Goal: Task Accomplishment & Management: Complete application form

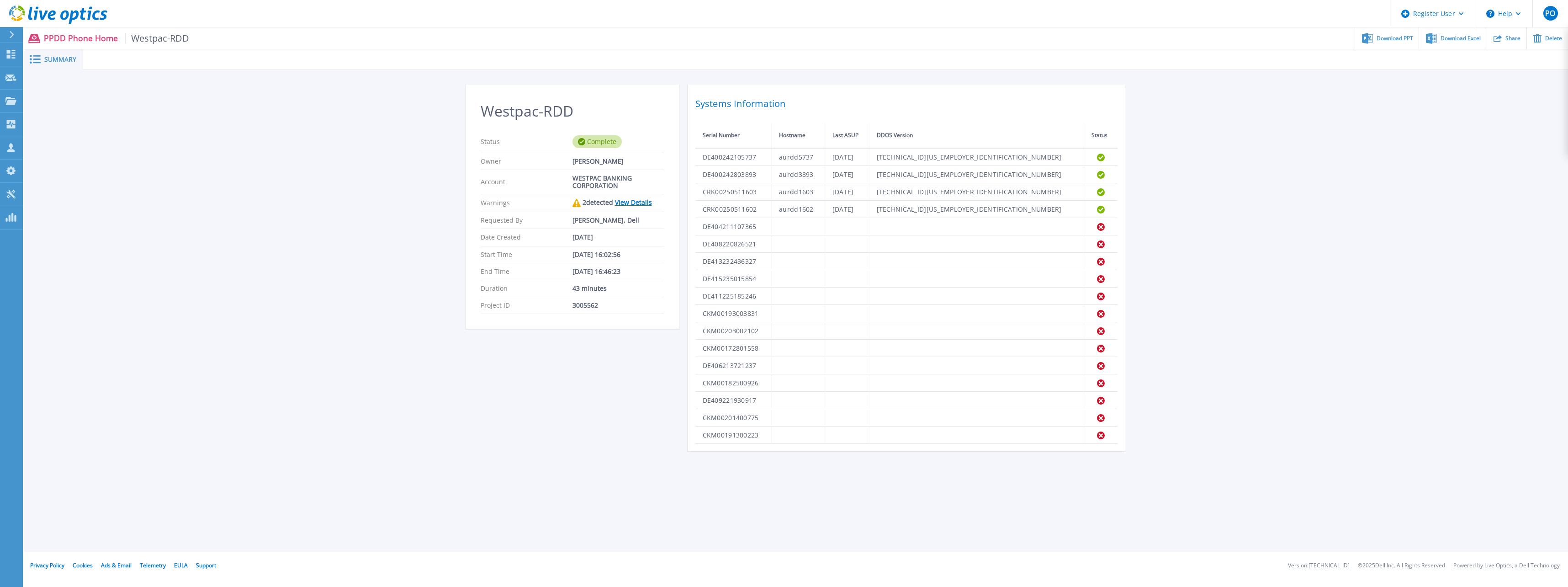
click at [87, 38] on p "PPDD Phone Home Westpac-RDD" at bounding box center [116, 38] width 145 height 10
click at [15, 76] on icon at bounding box center [11, 77] width 11 height 7
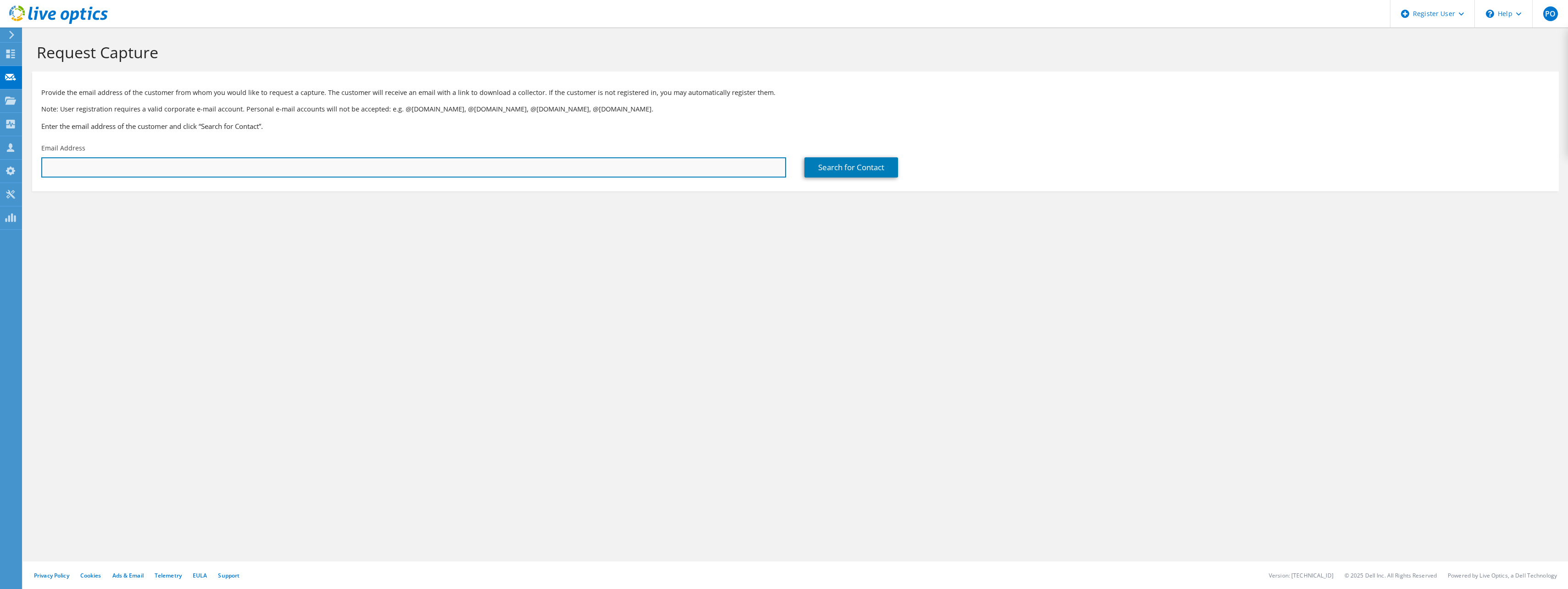
click at [61, 167] on input "text" at bounding box center [414, 167] width 745 height 20
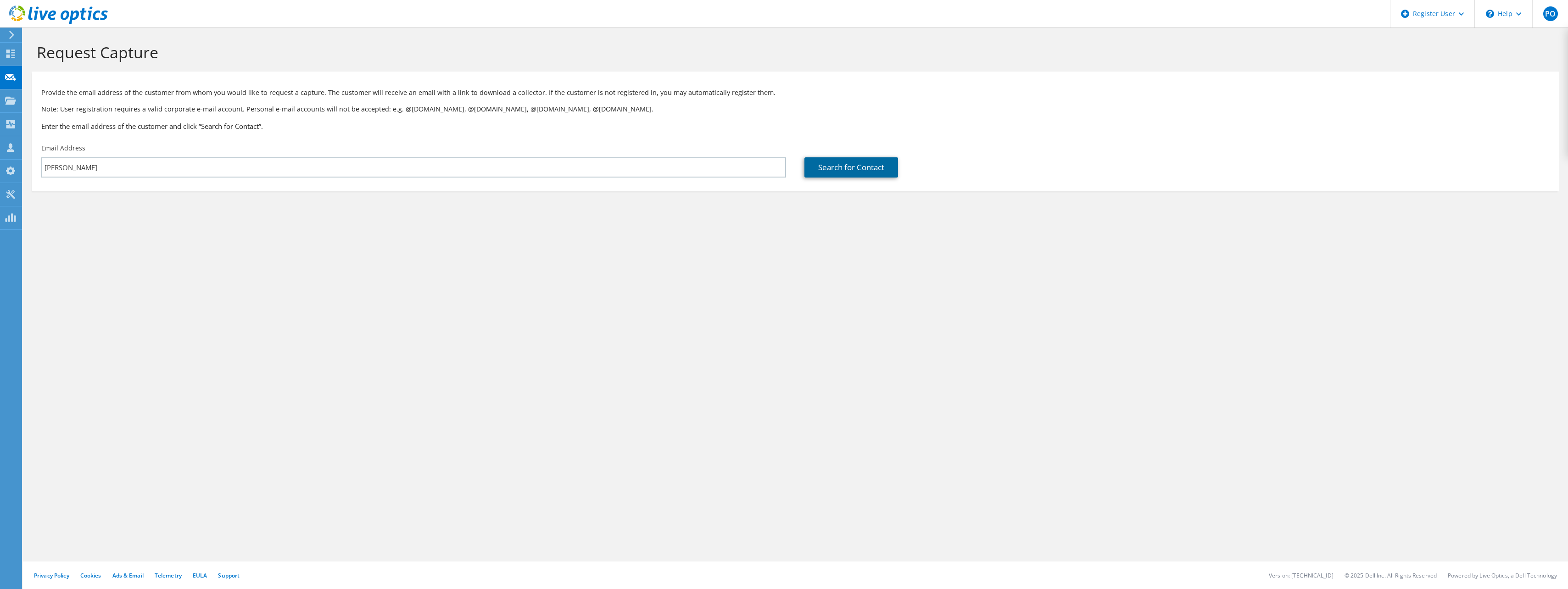
click at [852, 169] on link "Search for Contact" at bounding box center [851, 167] width 94 height 20
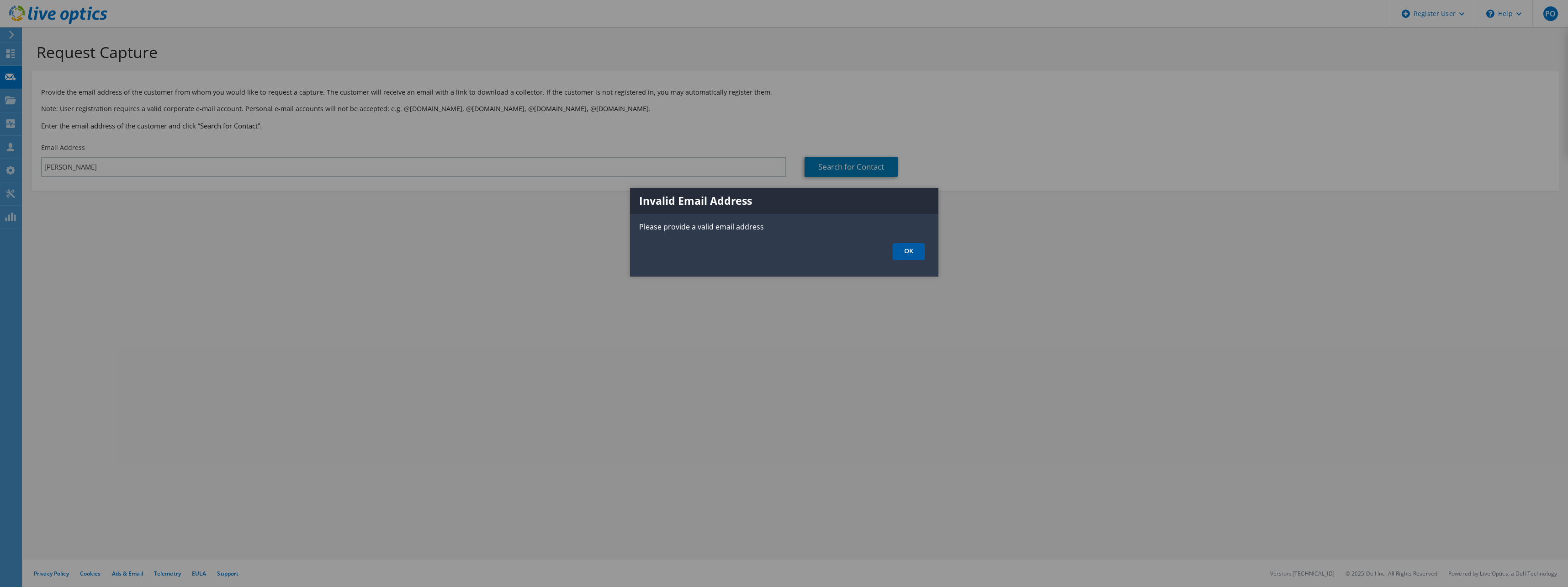
click at [906, 256] on link "OK" at bounding box center [909, 251] width 32 height 17
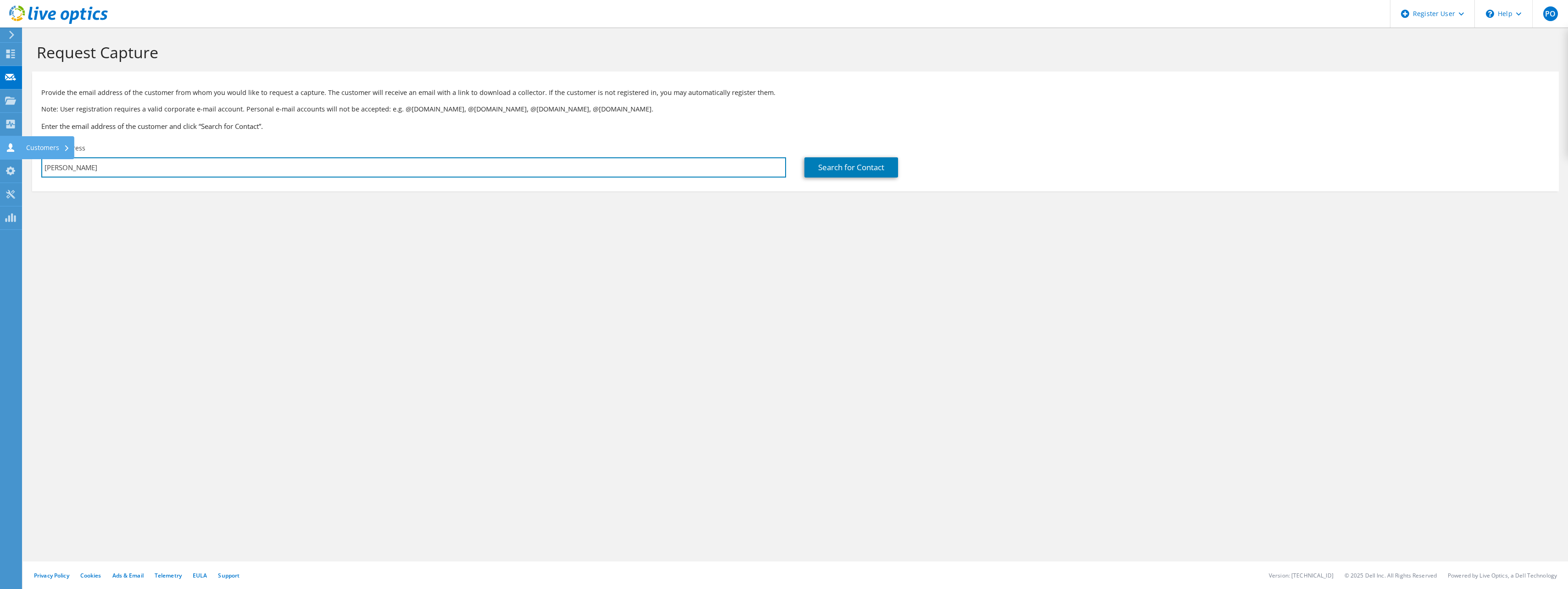
drag, startPoint x: 141, startPoint y: 166, endPoint x: 5, endPoint y: 155, distance: 136.4
click at [5, 155] on div "PO Dell User Peta Olson Peta.Olson@dell.com Dell My Profile Log Out \n Help Exp…" at bounding box center [784, 294] width 1568 height 589
click at [80, 174] on input "tim hatfield" at bounding box center [414, 167] width 745 height 20
drag, startPoint x: 89, startPoint y: 170, endPoint x: 12, endPoint y: 170, distance: 77.0
click at [12, 170] on div "PO Dell User Peta Olson Peta.Olson@dell.com Dell My Profile Log Out \n Help Exp…" at bounding box center [784, 294] width 1568 height 589
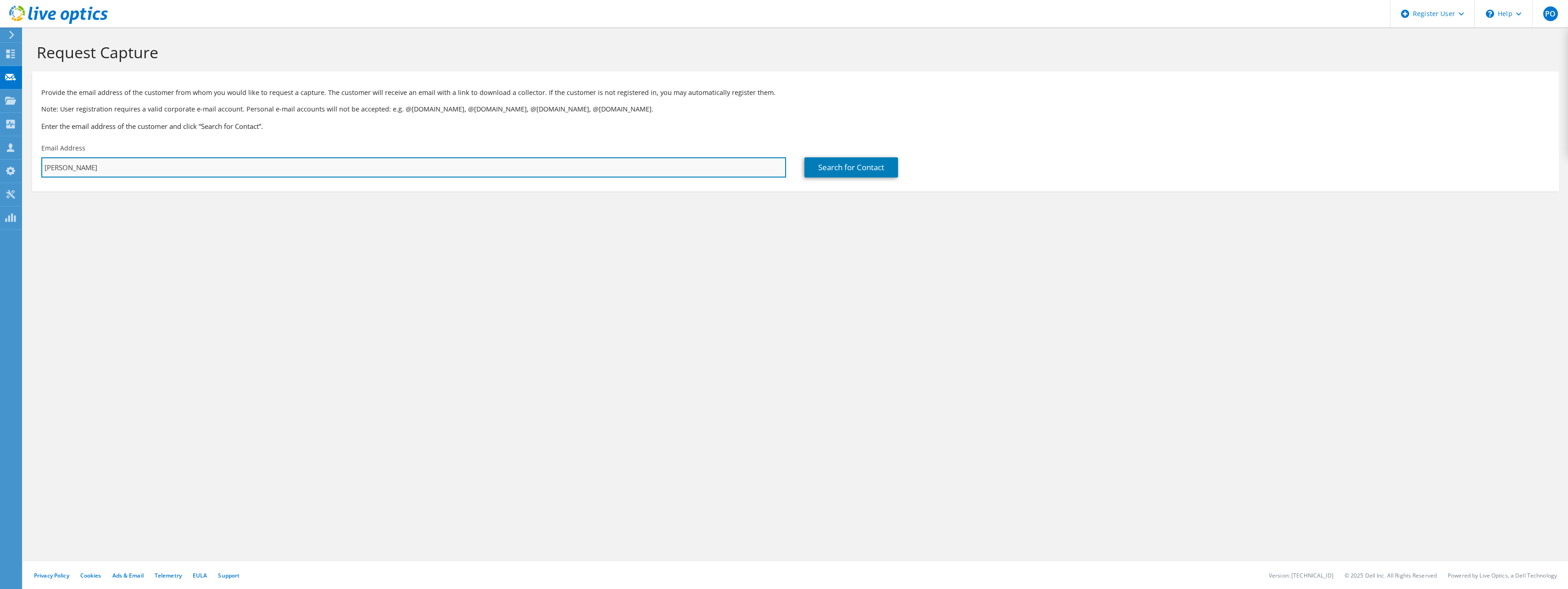
click at [91, 169] on input "tim hatfield" at bounding box center [414, 167] width 745 height 20
drag, startPoint x: 58, startPoint y: 167, endPoint x: 39, endPoint y: 167, distance: 19.0
click at [39, 167] on div "Email Address tim hatfield" at bounding box center [414, 160] width 763 height 43
paste input ".hatfield@qbe.com"
type input "tim.hatfield@qbe.com"
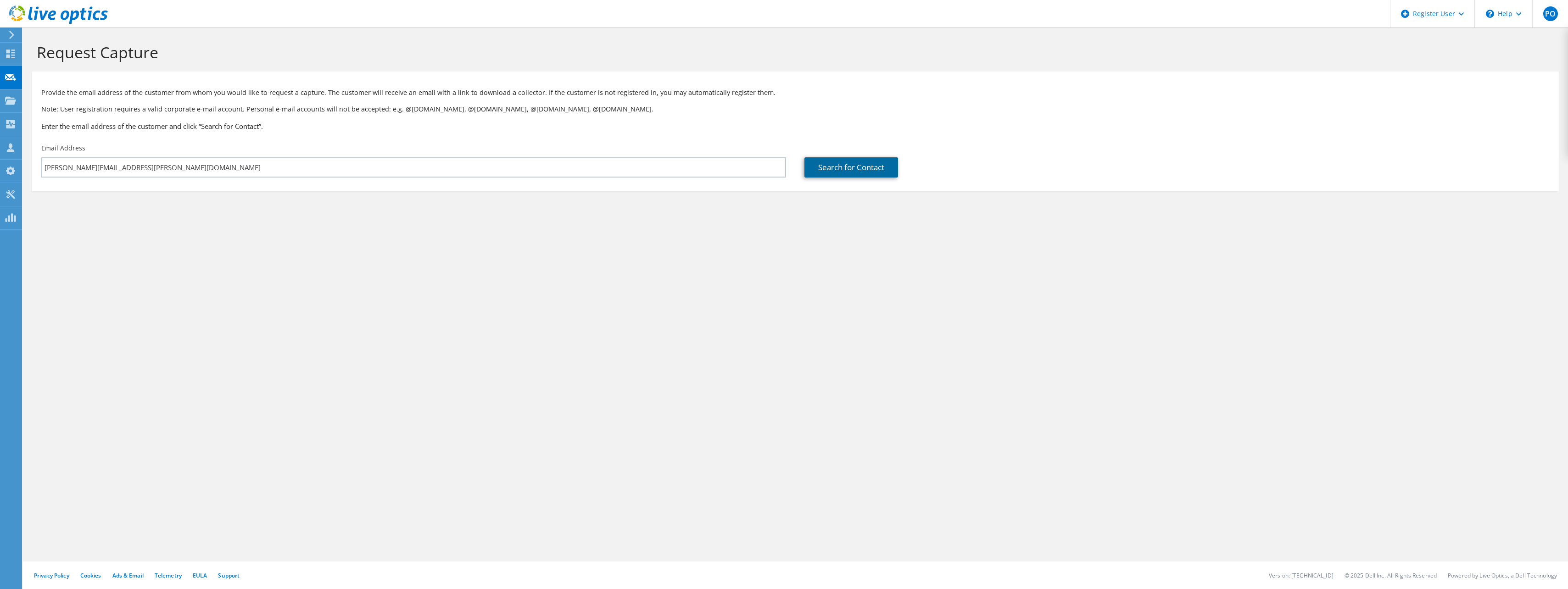
click at [842, 166] on link "Search for Contact" at bounding box center [851, 167] width 94 height 20
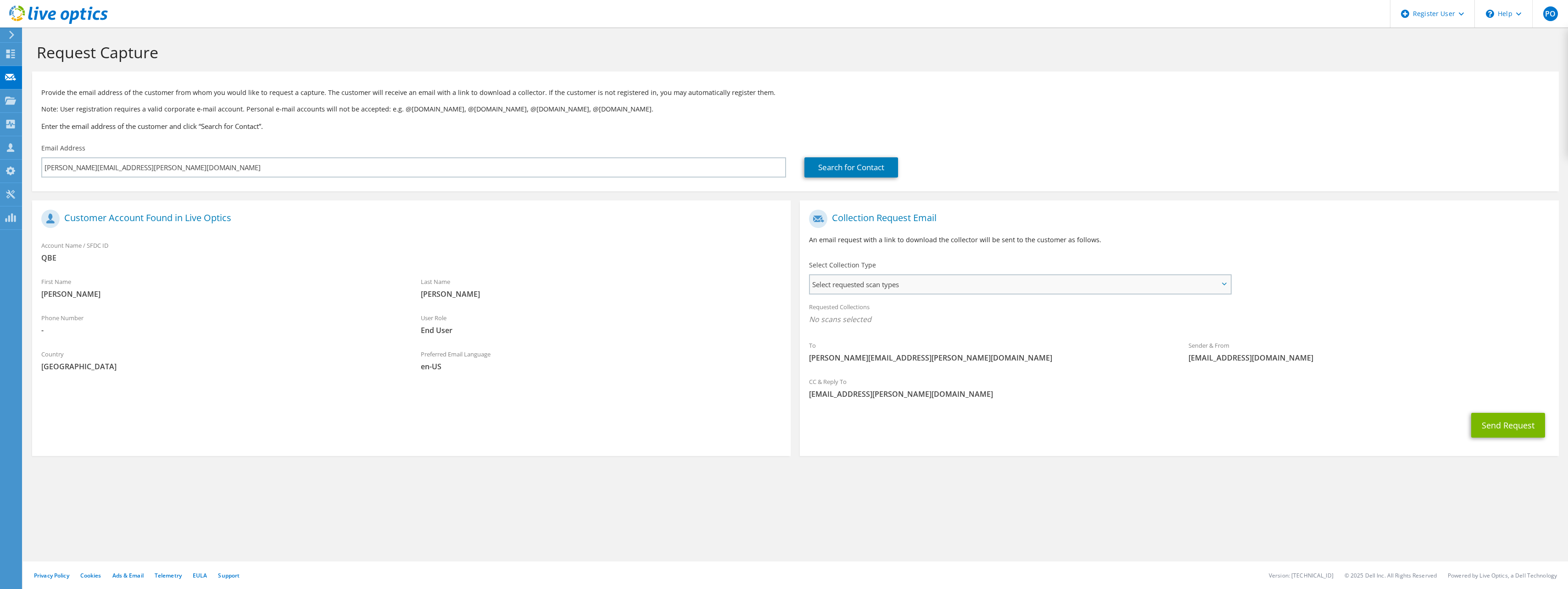
click at [890, 291] on span "Select requested scan types" at bounding box center [1020, 284] width 420 height 18
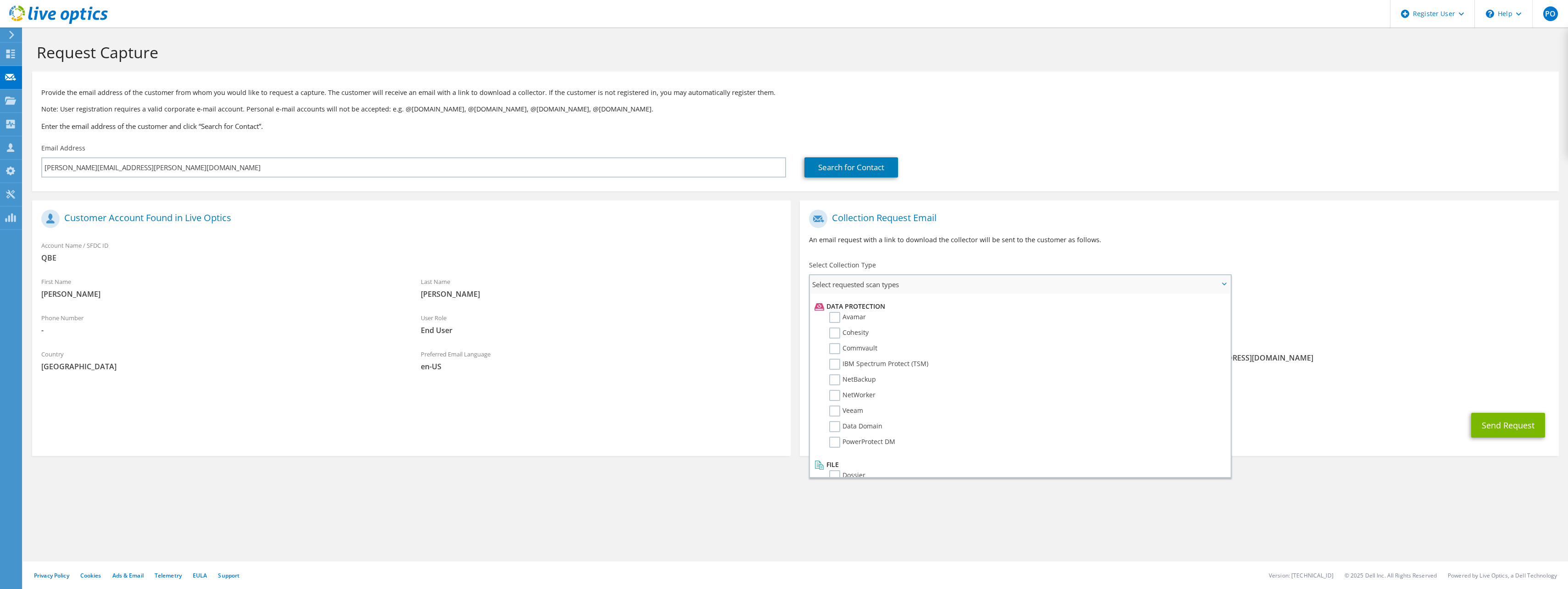
scroll to position [405, 0]
click at [833, 381] on label "NetWorker" at bounding box center [852, 382] width 46 height 11
click at [0, 0] on input "NetWorker" at bounding box center [0, 0] width 0 height 0
click at [838, 433] on label "PowerProtect DM" at bounding box center [862, 429] width 66 height 11
click at [0, 0] on input "PowerProtect DM" at bounding box center [0, 0] width 0 height 0
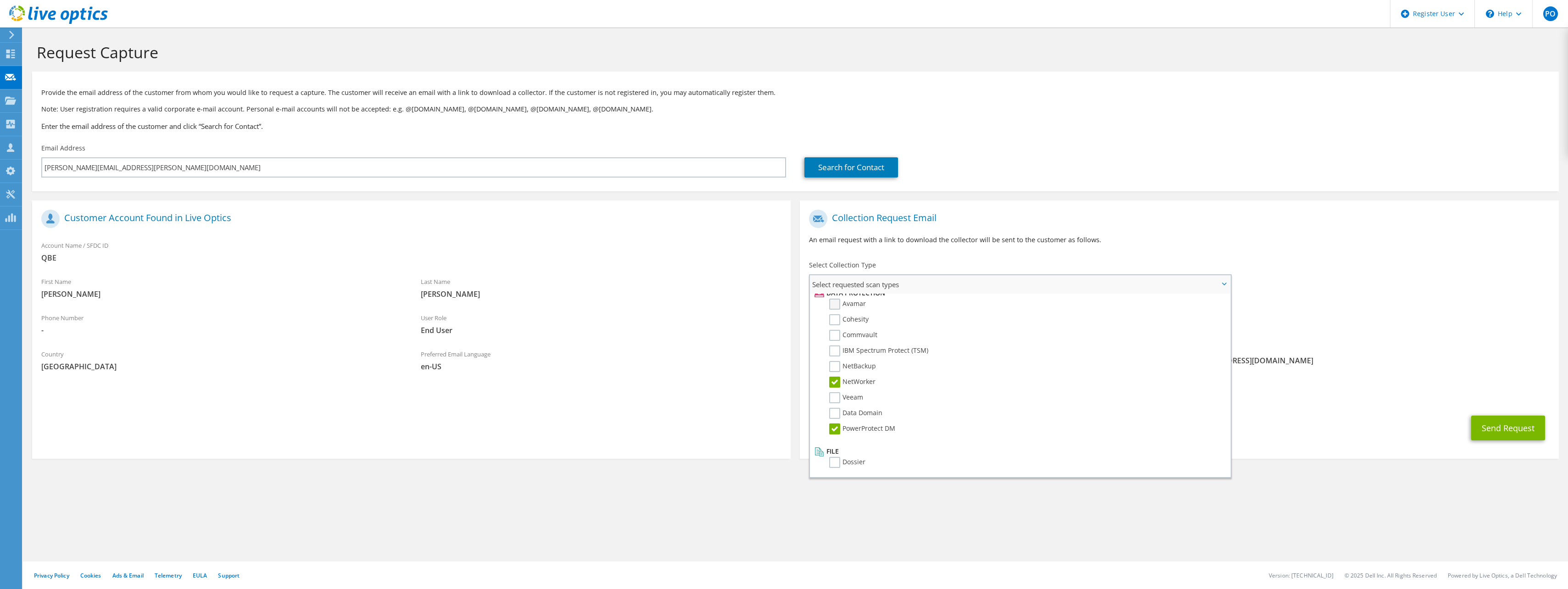
click at [836, 304] on label "Avamar" at bounding box center [847, 304] width 37 height 11
click at [0, 0] on input "Avamar" at bounding box center [0, 0] width 0 height 0
click at [1266, 312] on div "Requested Collections No scans selected NetWorker PowerProtect DM Avamar" at bounding box center [1179, 315] width 759 height 37
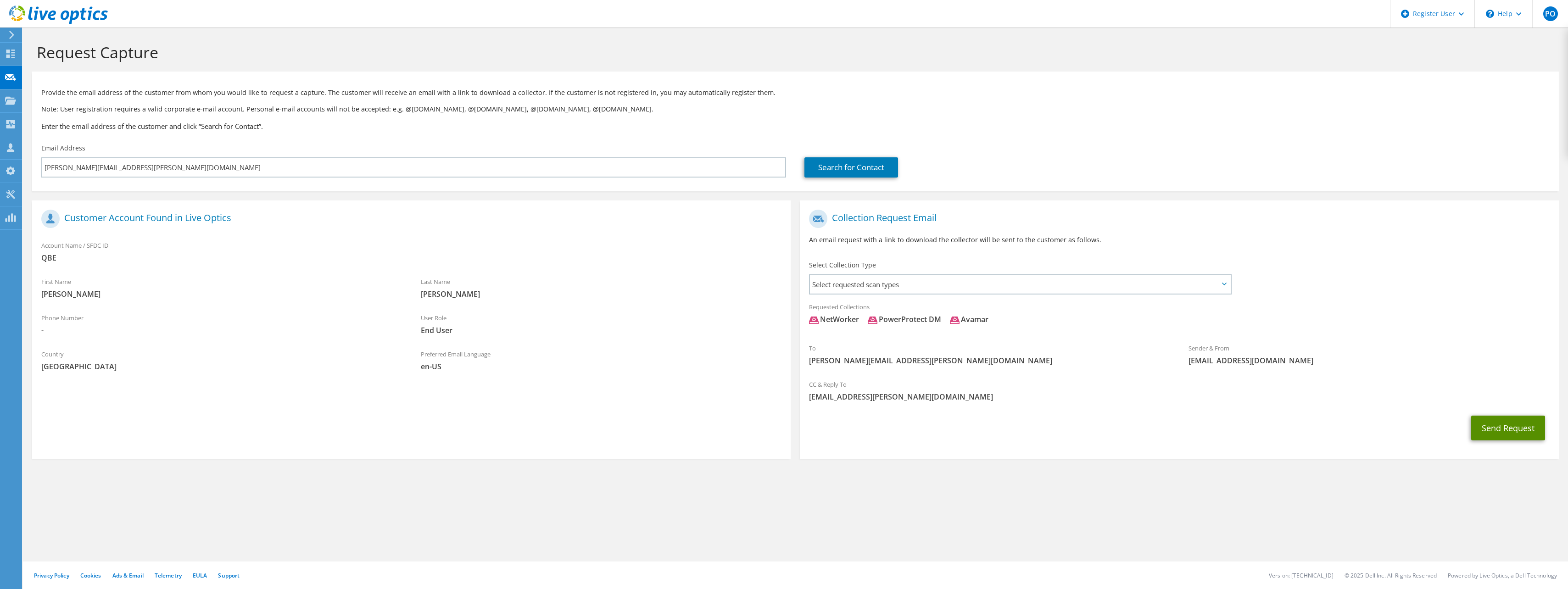
click at [1506, 430] on button "Send Request" at bounding box center [1507, 428] width 74 height 25
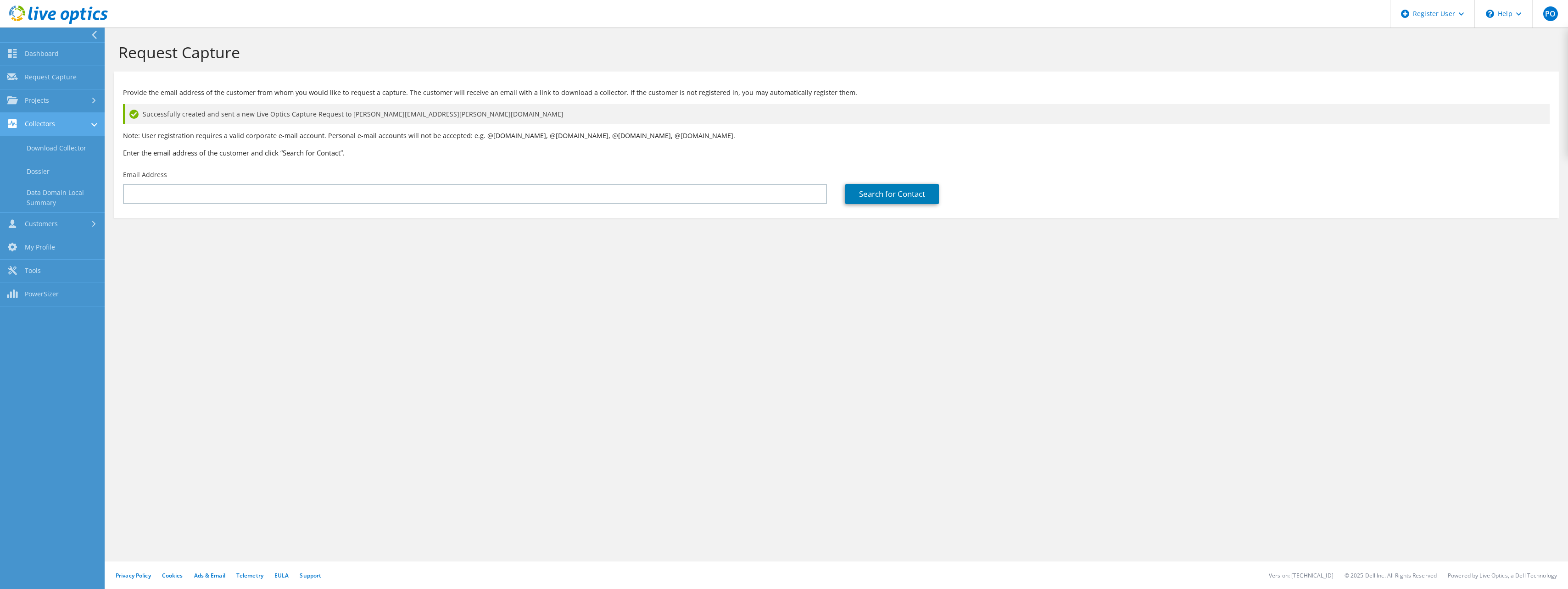
click at [68, 127] on link "Collectors" at bounding box center [52, 125] width 105 height 23
click at [42, 47] on link "Dashboard" at bounding box center [52, 54] width 105 height 23
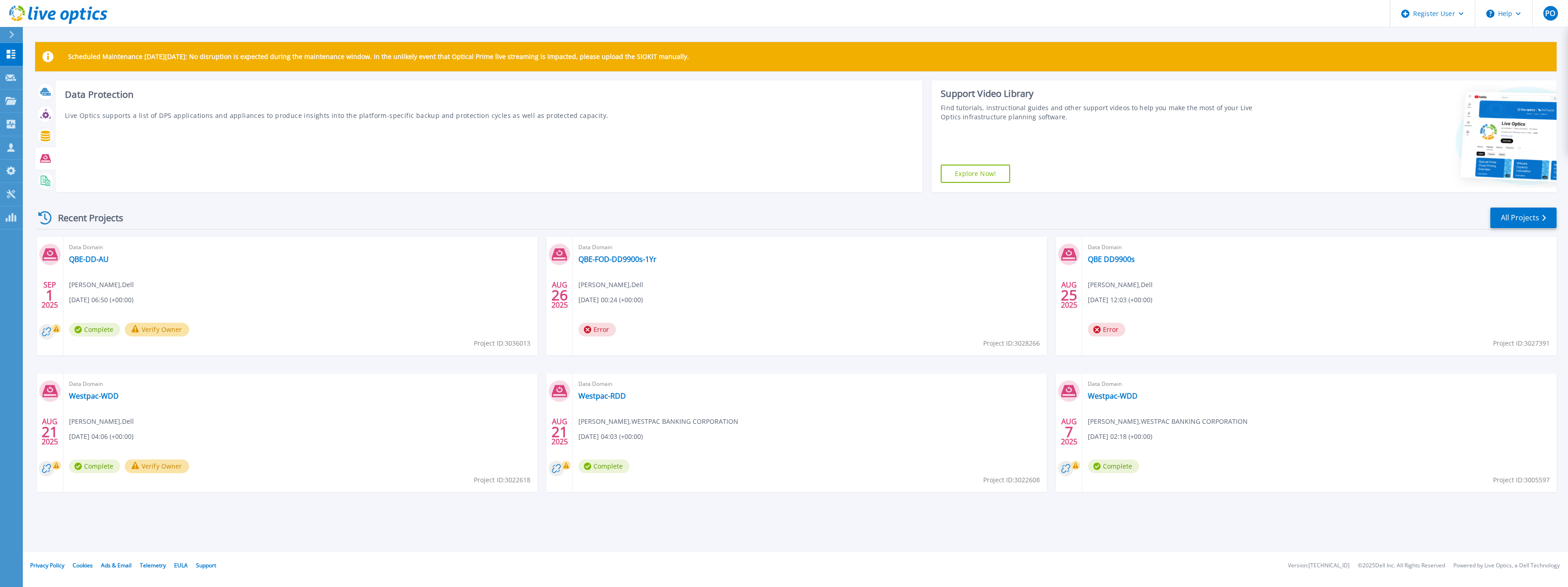
click at [46, 160] on icon at bounding box center [45, 159] width 10 height 9
click at [761, 129] on icon at bounding box center [768, 122] width 16 height 13
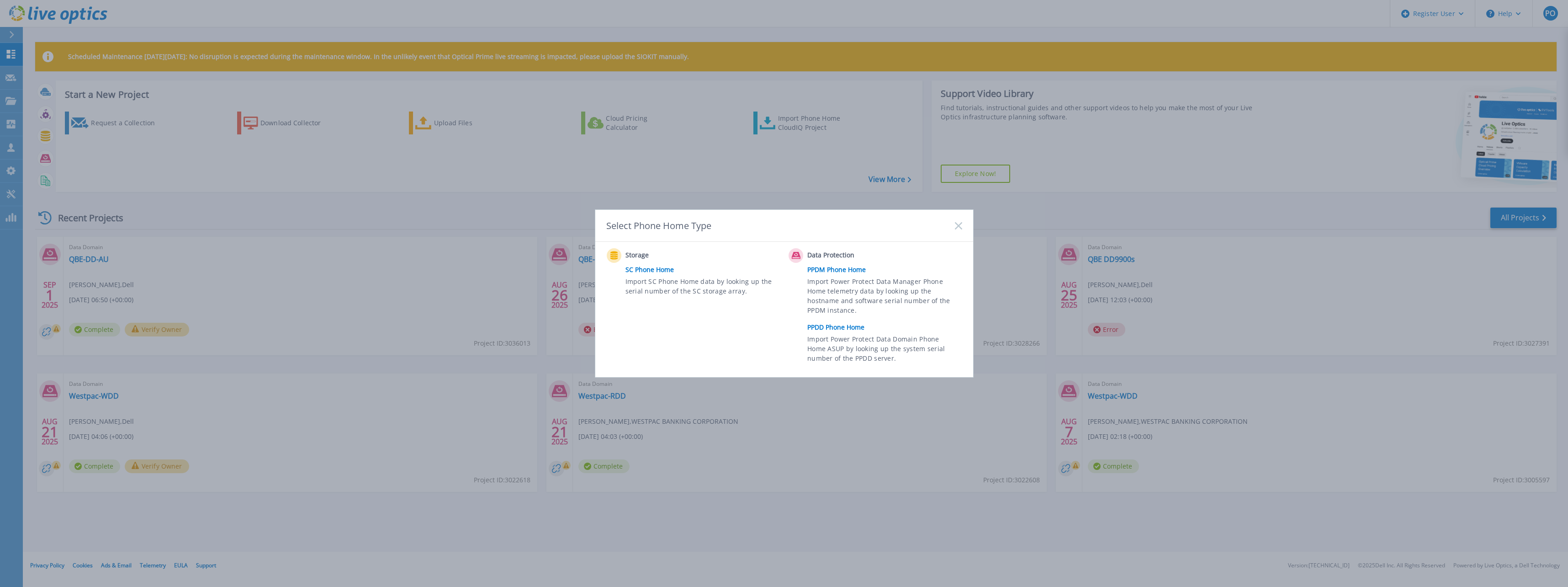
click at [833, 329] on link "PPDD Phone Home" at bounding box center [886, 327] width 159 height 14
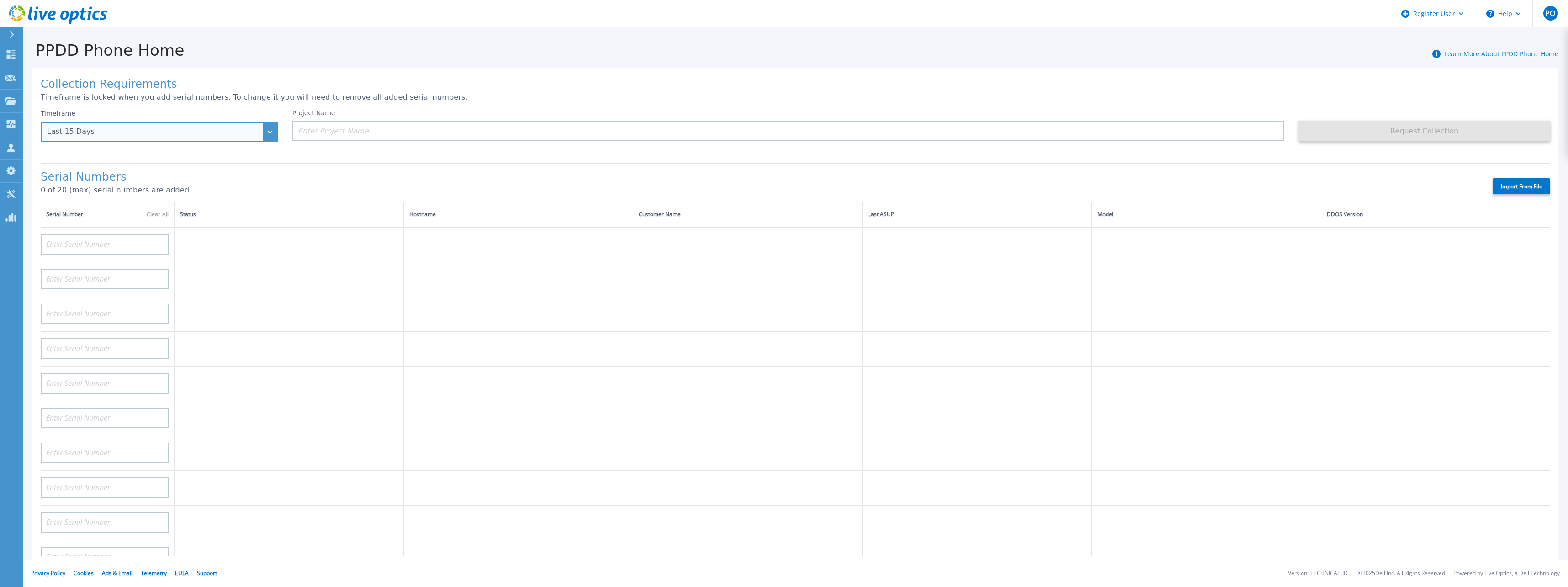
click at [99, 138] on div "Last 15 Days" at bounding box center [159, 132] width 237 height 21
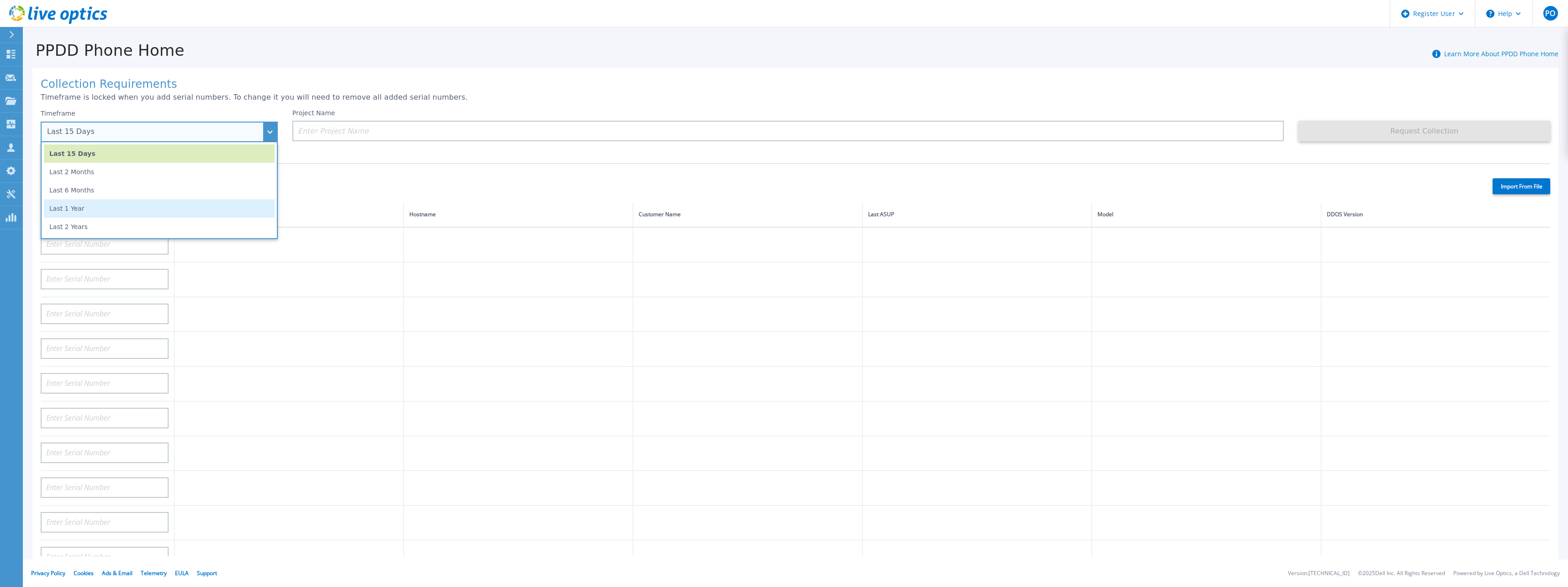
click at [75, 210] on li "Last 1 Year" at bounding box center [159, 208] width 231 height 18
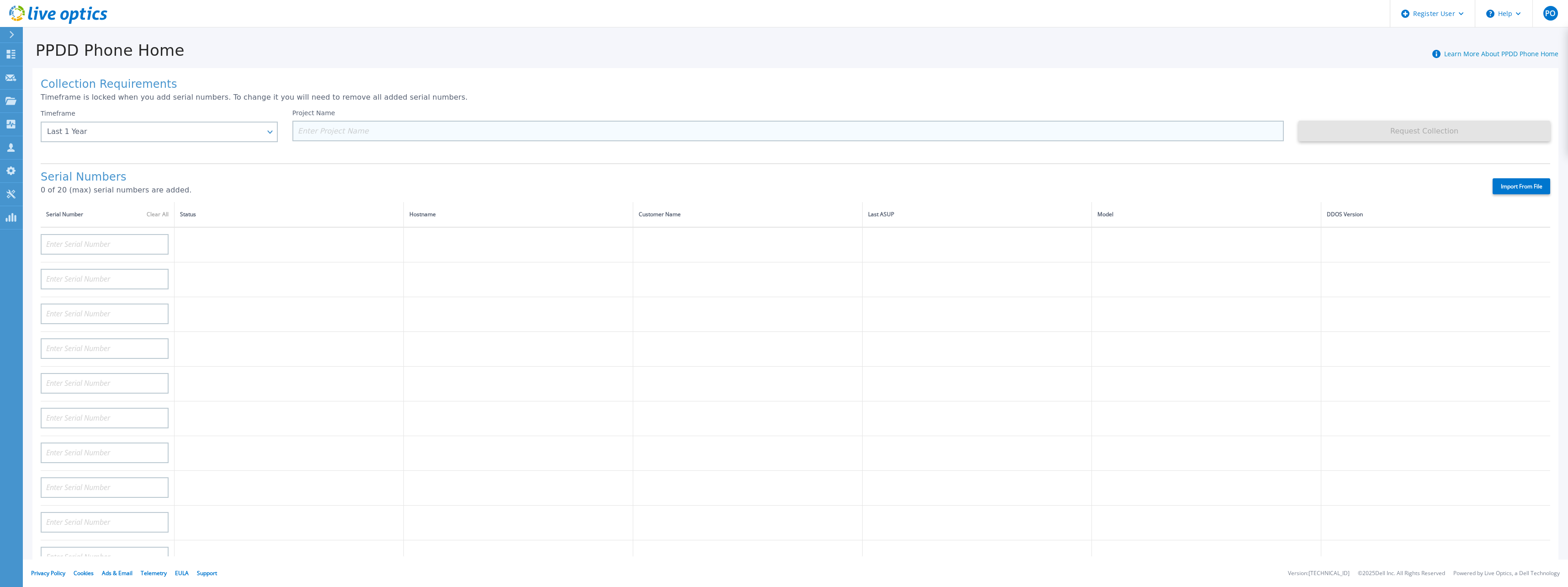
click at [337, 131] on input at bounding box center [788, 131] width 992 height 21
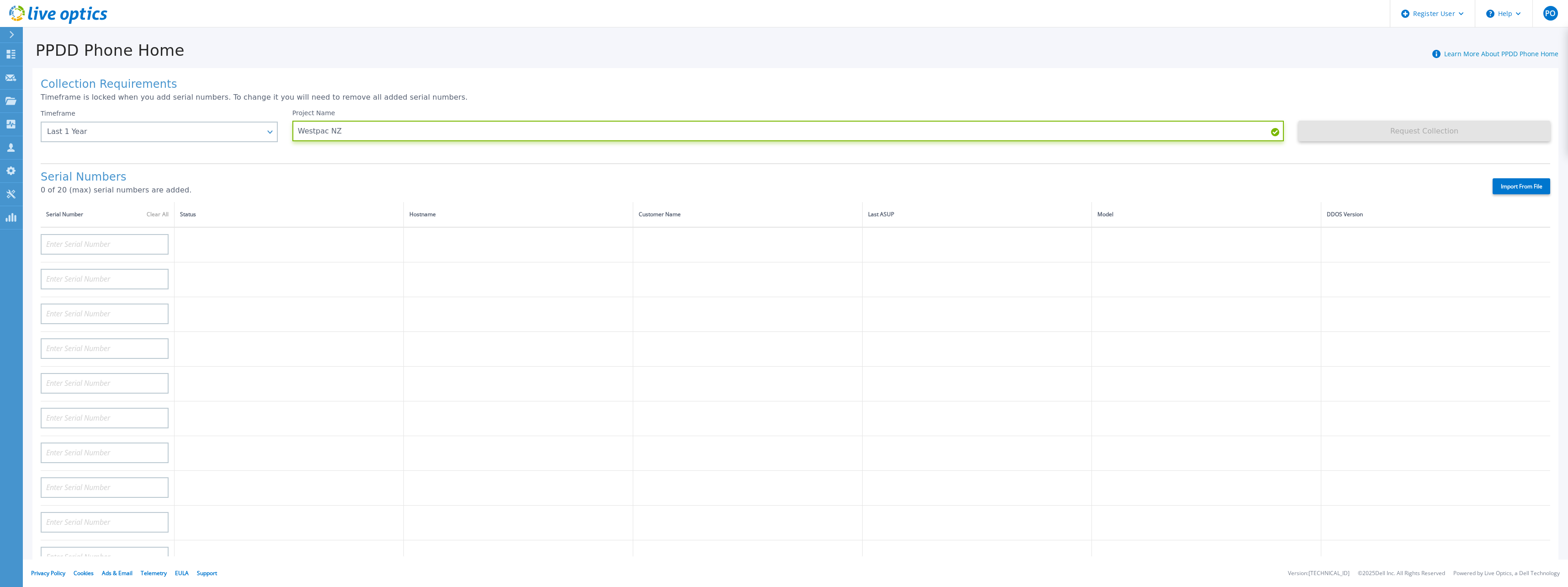
type input "Westpac NZ"
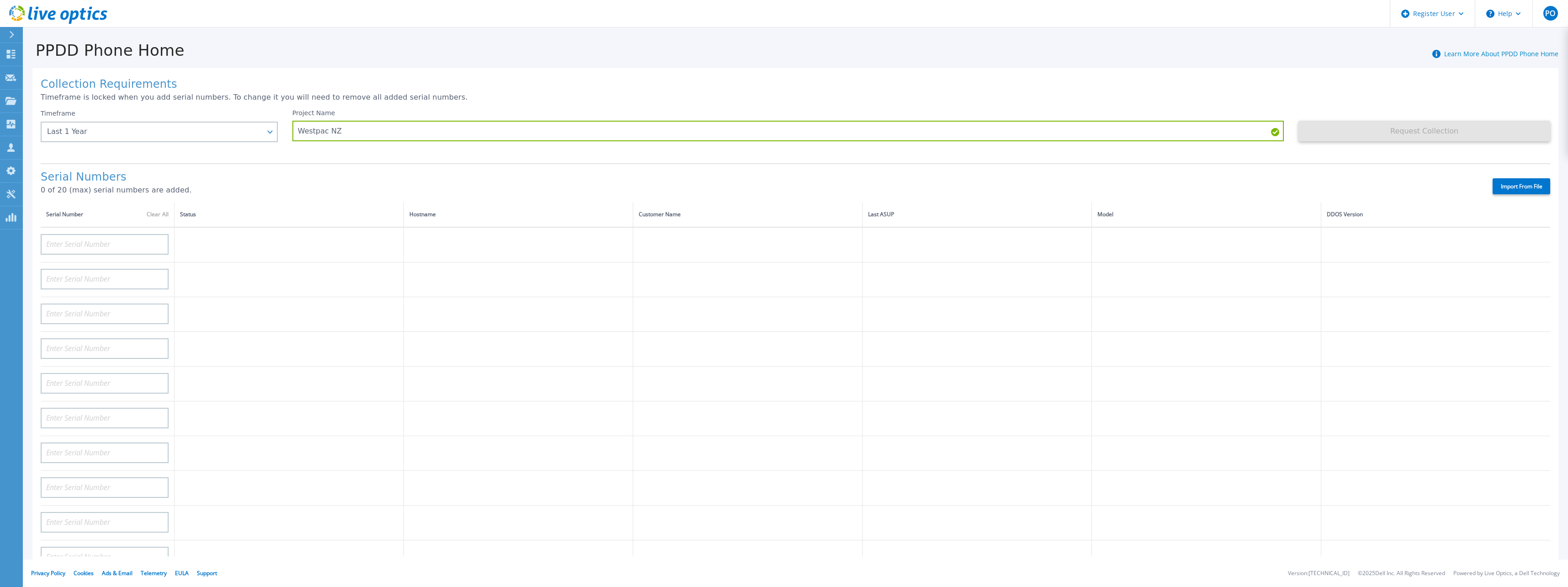
click at [1536, 185] on label "Import From File" at bounding box center [1521, 186] width 58 height 16
click at [0, 0] on input "Import From File" at bounding box center [0, 0] width 0 height 0
type input "DE400244309799"
type input "DE400244309669"
type input "DE400244309800"
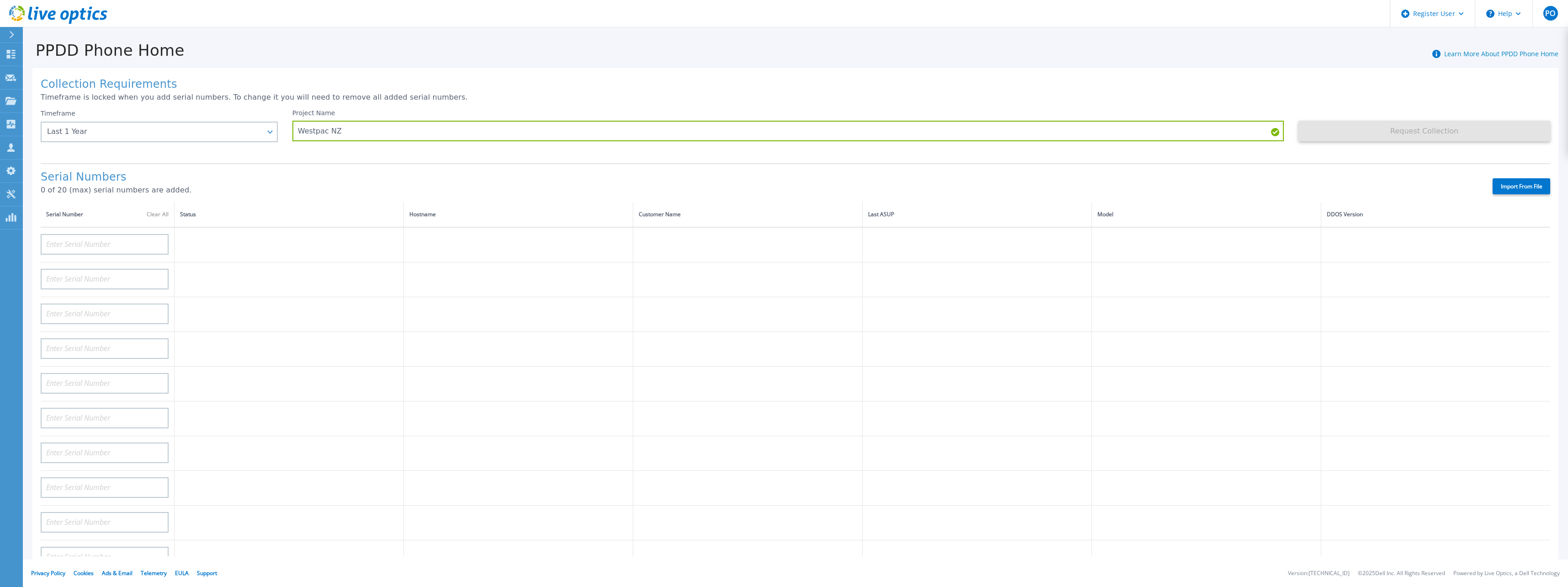
type input "DE400244309801"
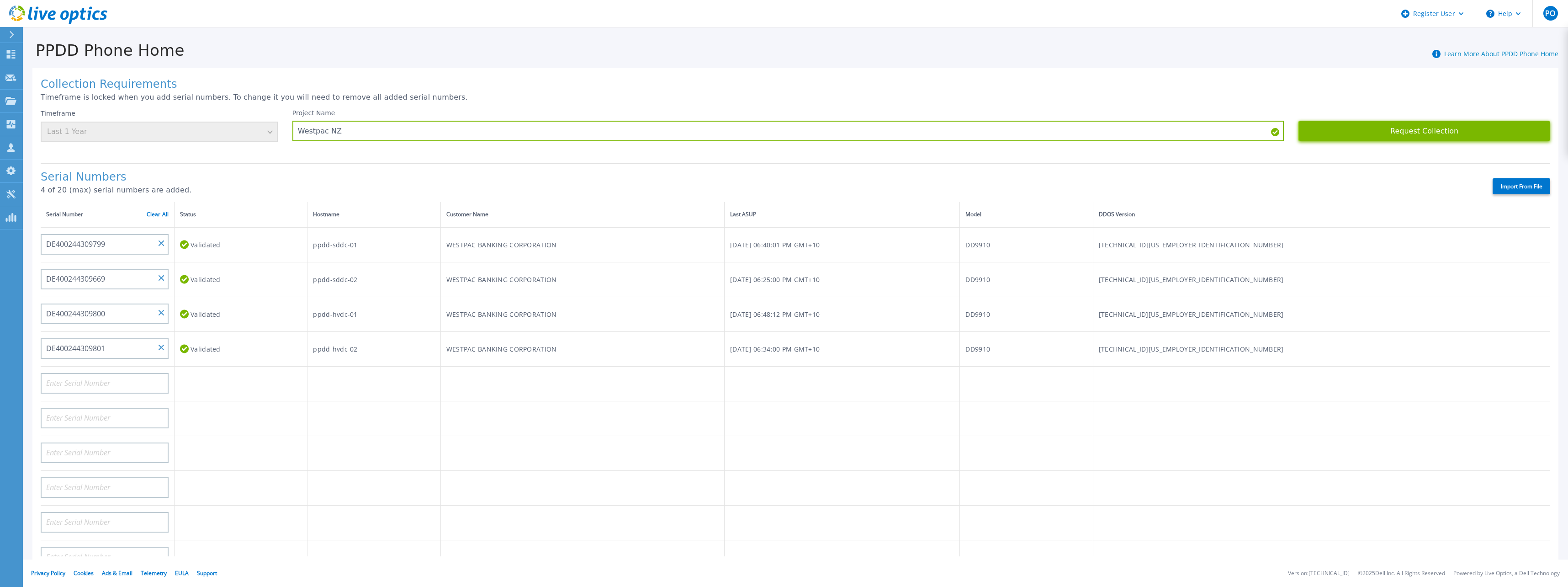
click at [1435, 139] on button "Request Collection" at bounding box center [1424, 131] width 252 height 21
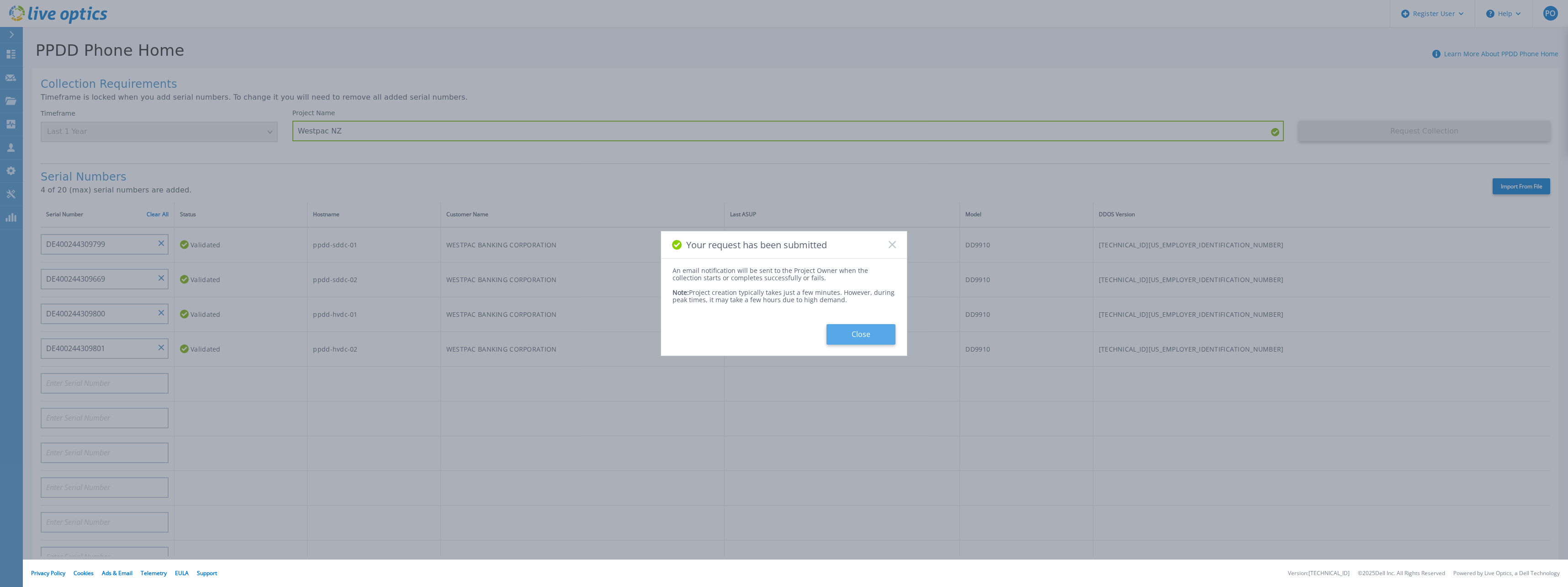
click at [859, 334] on button "Close" at bounding box center [861, 334] width 69 height 21
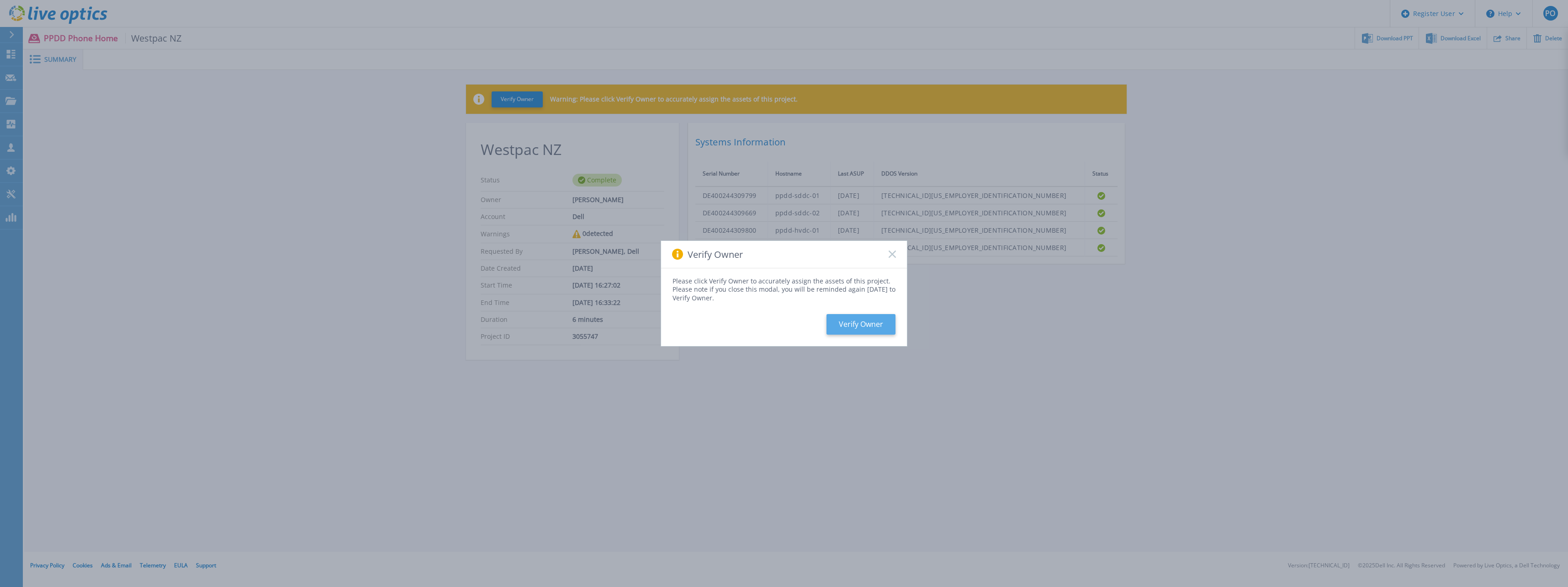
click at [874, 331] on button "Verify Owner" at bounding box center [861, 325] width 69 height 21
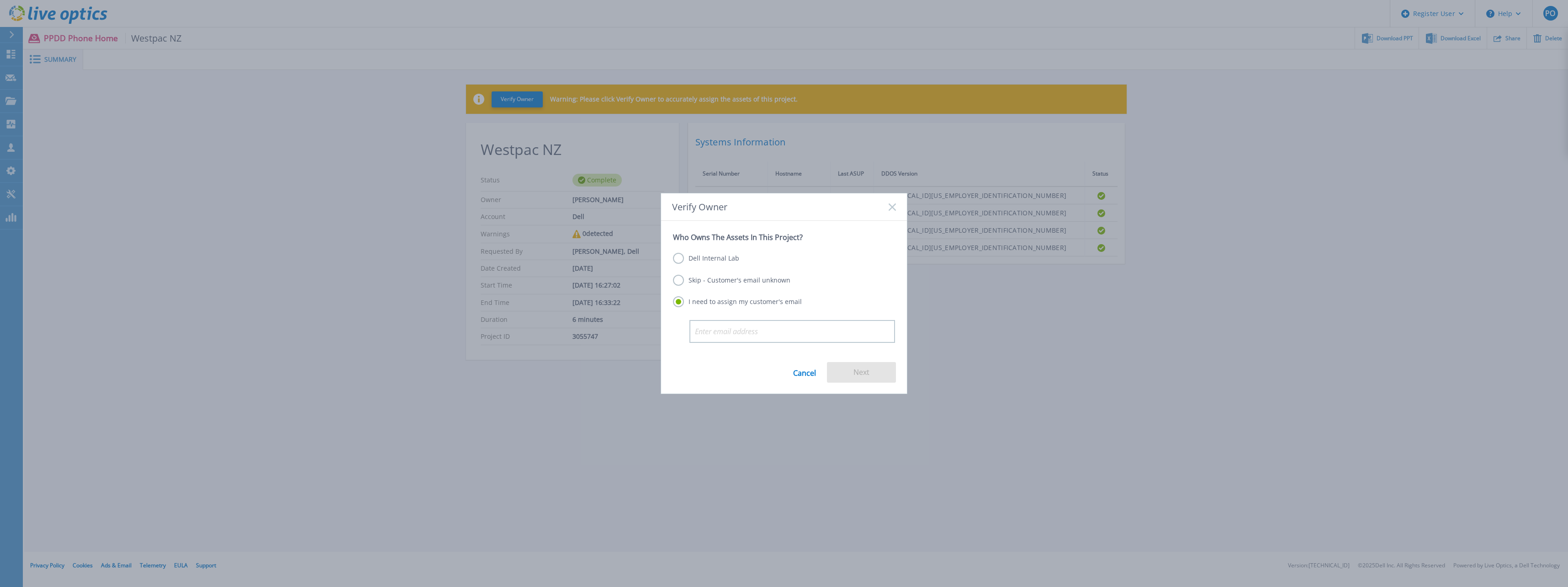
click at [713, 285] on label "Skip - Customer's email unknown" at bounding box center [732, 280] width 117 height 11
click at [0, 0] on input "Skip - Customer's email unknown" at bounding box center [0, 0] width 0 height 0
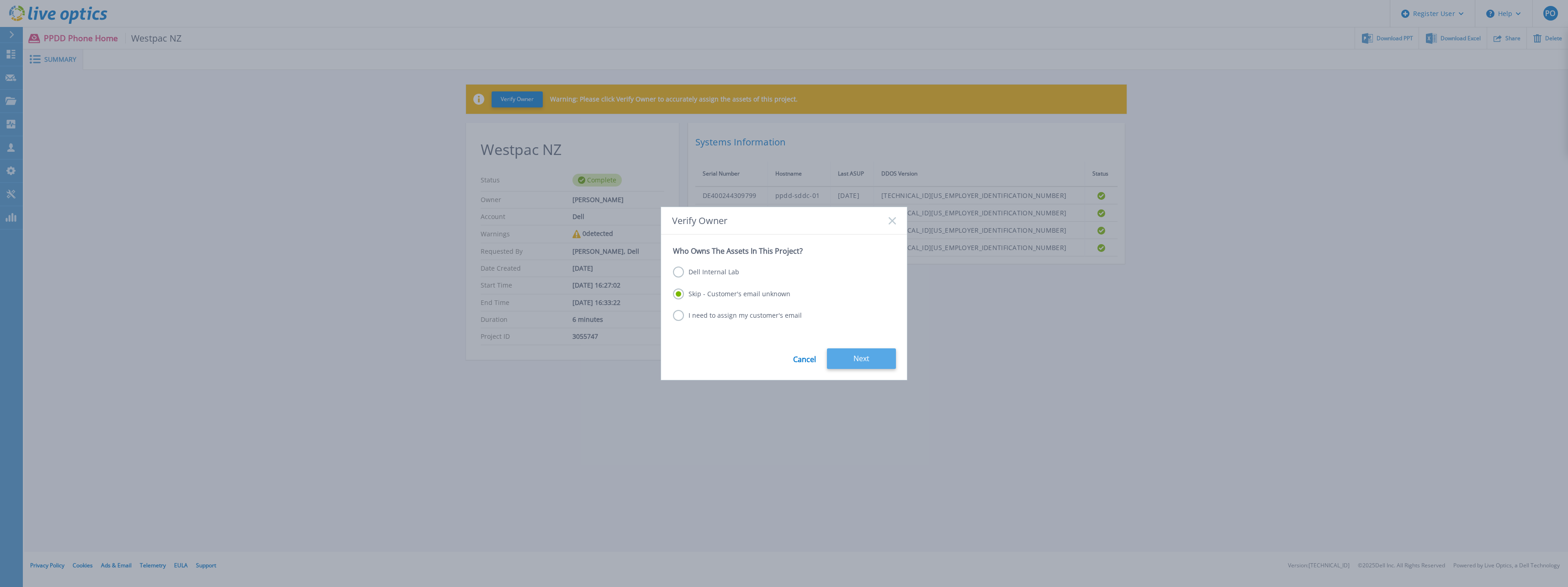
click at [845, 354] on button "Next" at bounding box center [861, 359] width 69 height 21
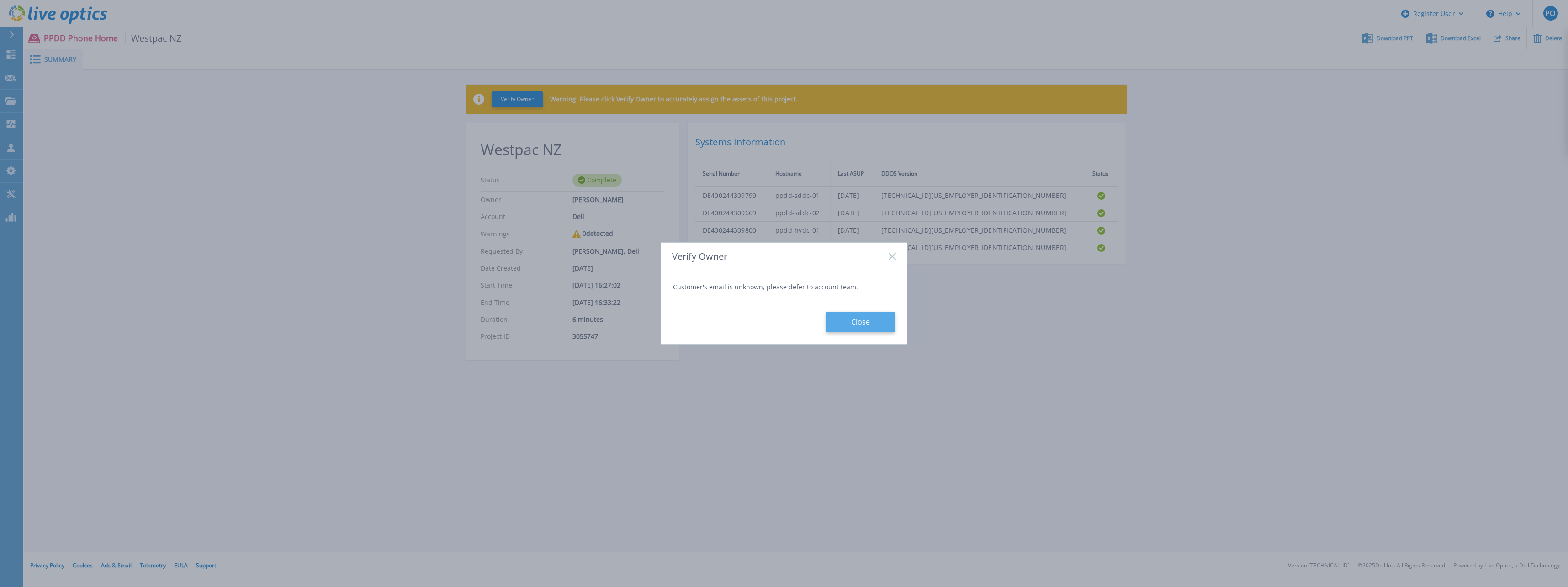
click at [842, 325] on button "Close" at bounding box center [860, 322] width 69 height 21
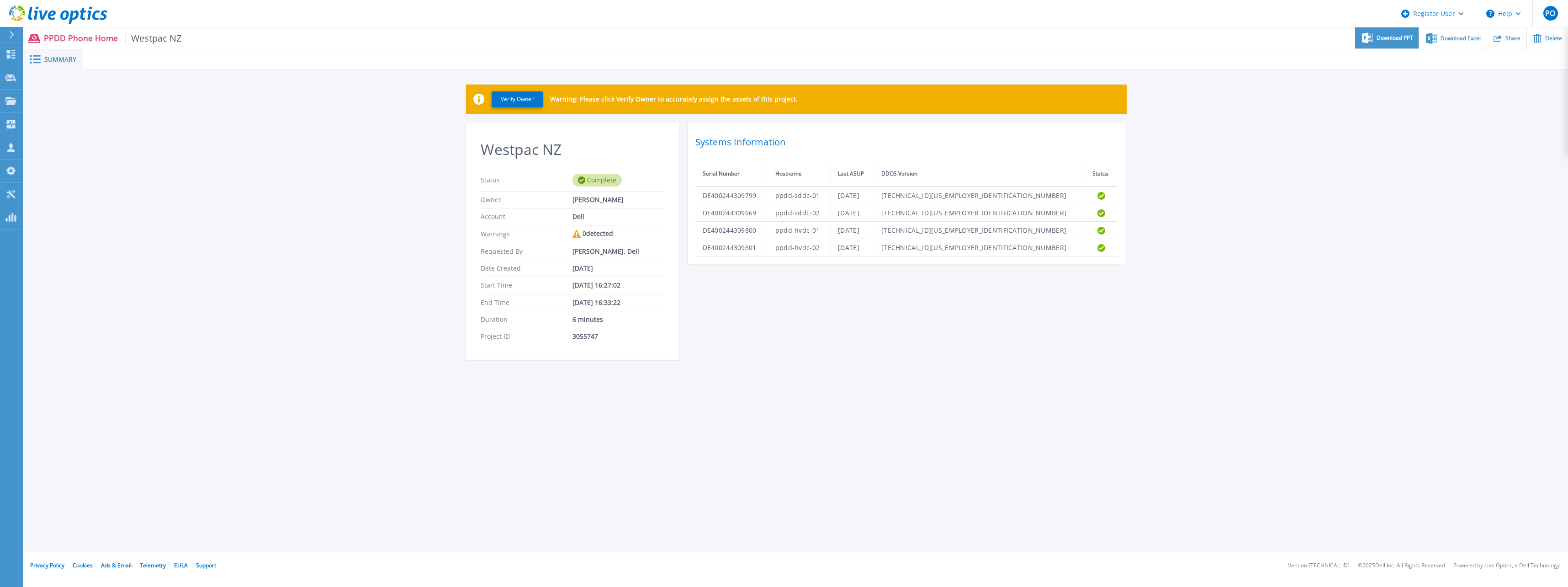
click at [1402, 37] on span "Download PPT" at bounding box center [1395, 38] width 37 height 5
